Goal: Task Accomplishment & Management: Manage account settings

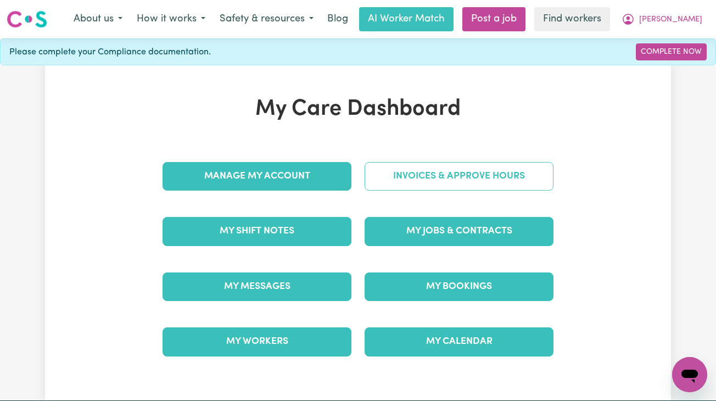
click at [447, 170] on link "Invoices & Approve Hours" at bounding box center [459, 176] width 189 height 29
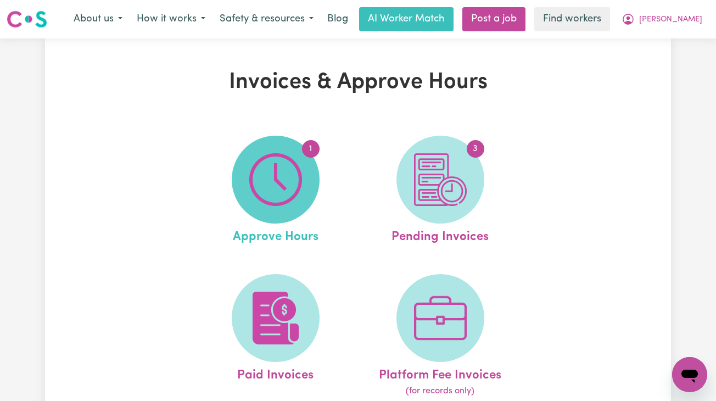
click at [269, 174] on img at bounding box center [275, 179] width 53 height 53
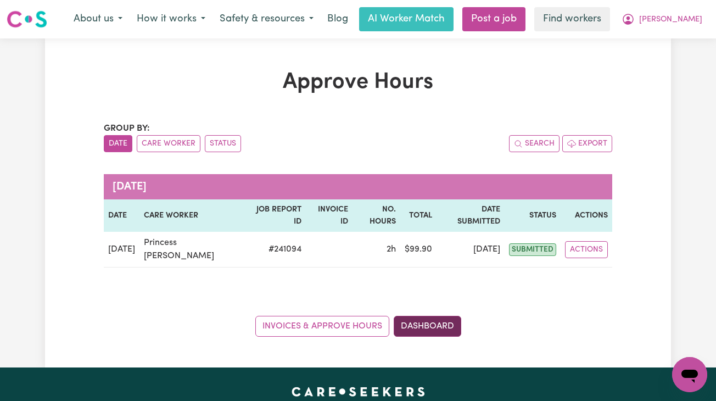
click at [453, 316] on link "Dashboard" at bounding box center [428, 326] width 68 height 21
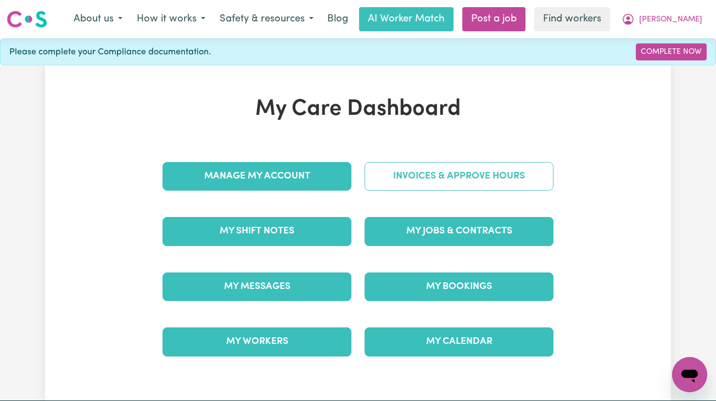
click at [504, 179] on link "Invoices & Approve Hours" at bounding box center [459, 176] width 189 height 29
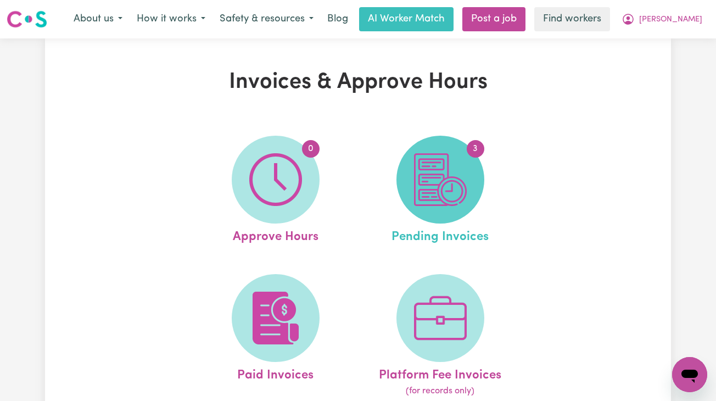
click at [455, 190] on img at bounding box center [440, 179] width 53 height 53
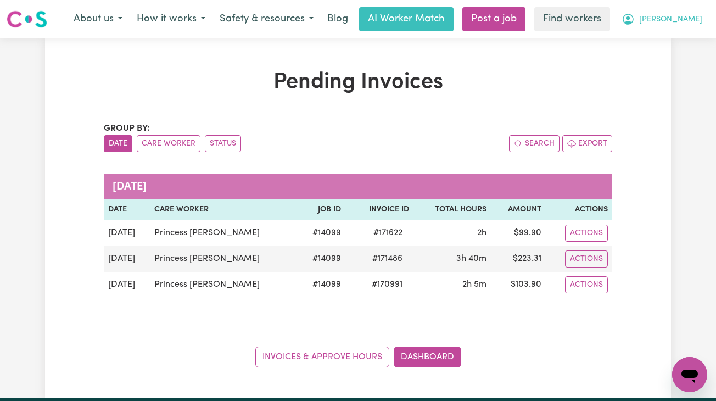
click at [692, 14] on span "[PERSON_NAME]" at bounding box center [670, 20] width 63 height 12
click at [670, 228] on div "Pending Invoices Group by: Date Care Worker Status Search Export [DATE] Date Ca…" at bounding box center [358, 218] width 626 height 298
click at [692, 14] on span "[PERSON_NAME]" at bounding box center [670, 20] width 63 height 12
click at [666, 55] on link "Logout" at bounding box center [665, 63] width 87 height 21
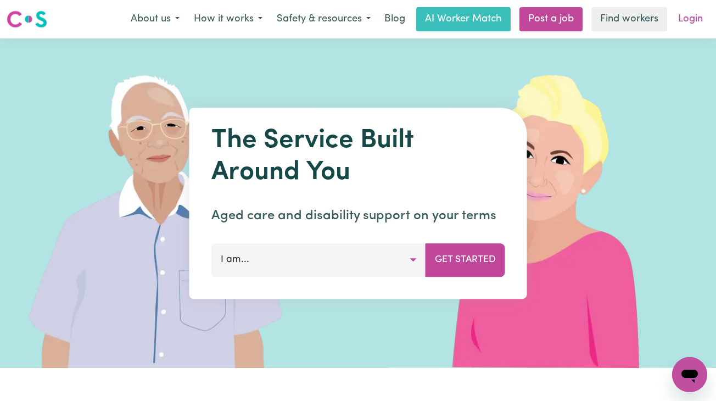
click at [694, 14] on link "Login" at bounding box center [691, 19] width 38 height 24
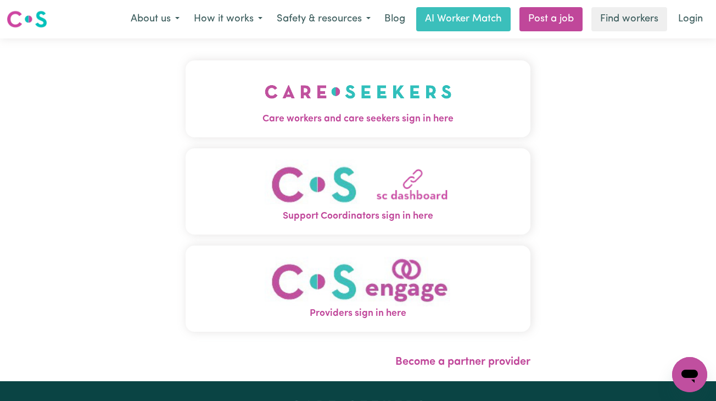
click at [312, 98] on img "Care workers and care seekers sign in here" at bounding box center [358, 91] width 187 height 41
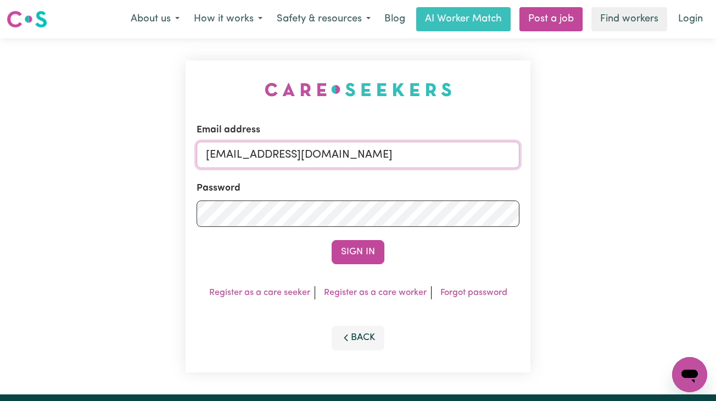
drag, startPoint x: 265, startPoint y: 154, endPoint x: 655, endPoint y: 151, distance: 389.5
click at [655, 151] on div "Email address [EMAIL_ADDRESS][DOMAIN_NAME] Password Sign In Register as a care …" at bounding box center [358, 216] width 716 height 356
paste input "ManhaIslamC"
type input "[EMAIL_ADDRESS][DOMAIN_NAME]"
click at [332, 240] on button "Sign In" at bounding box center [358, 252] width 53 height 24
